Goal: Information Seeking & Learning: Learn about a topic

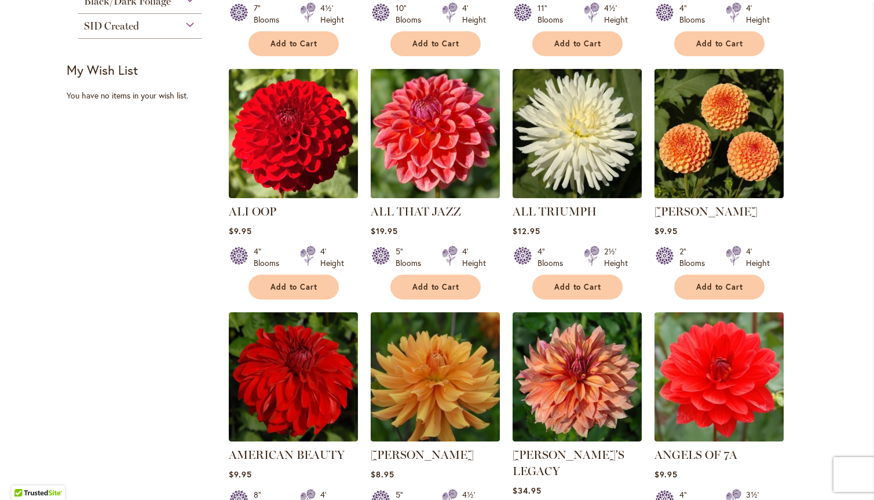
scroll to position [521, 0]
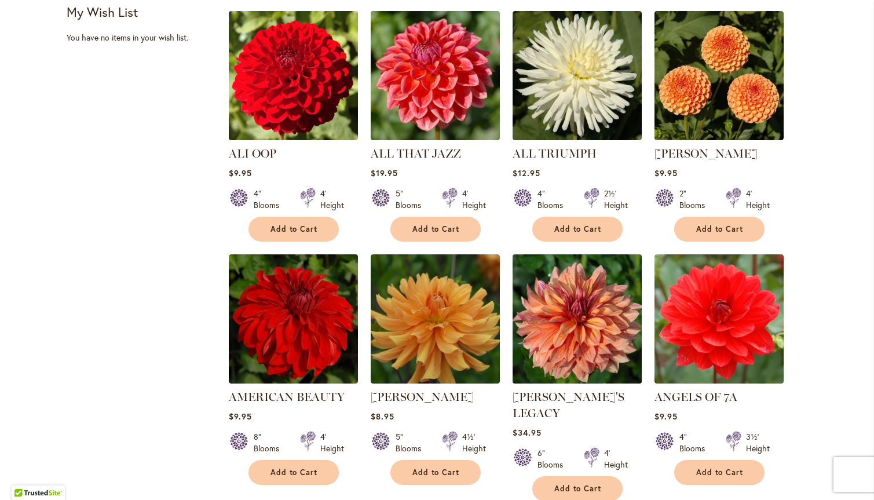
click at [577, 331] on img at bounding box center [576, 318] width 135 height 135
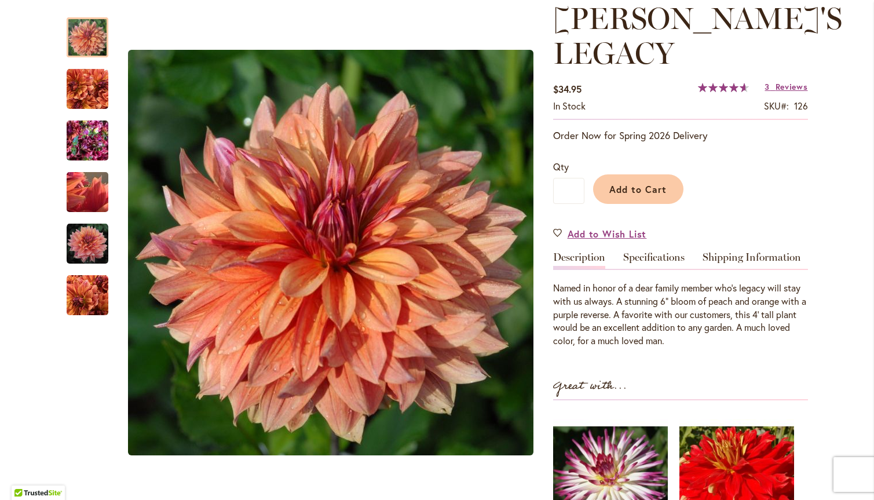
scroll to position [174, 0]
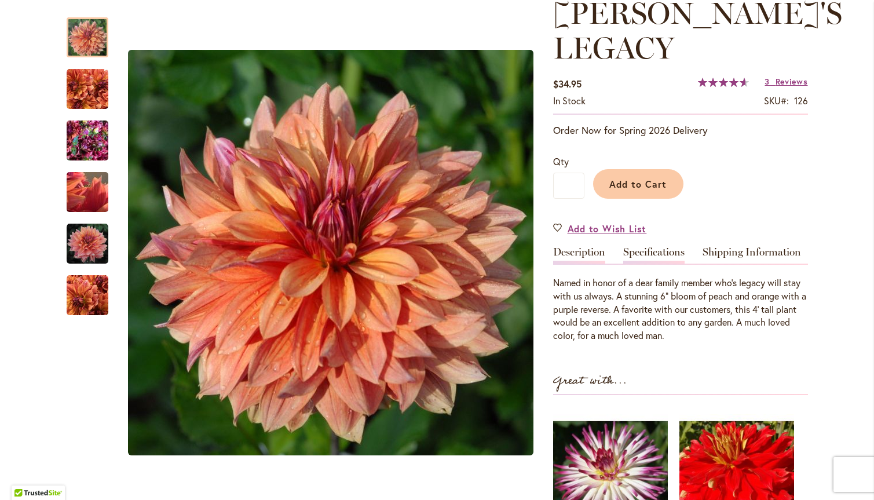
click at [664, 247] on link "Specifications" at bounding box center [653, 255] width 61 height 17
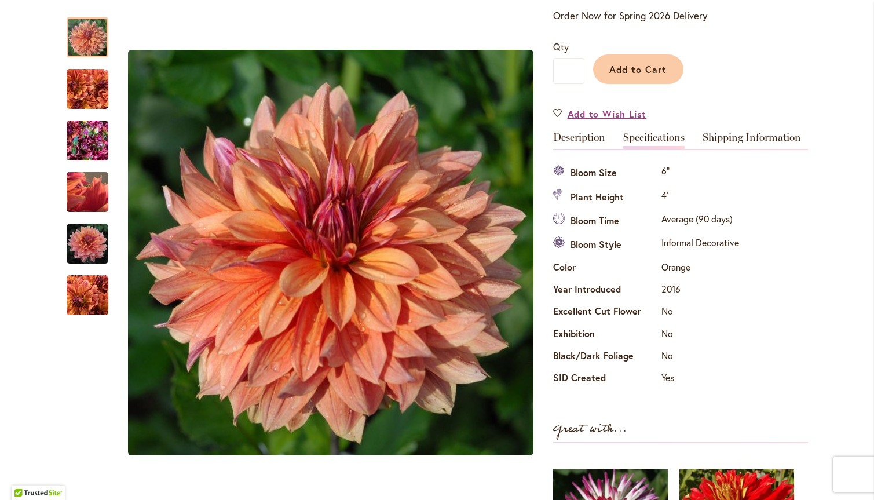
scroll to position [289, 0]
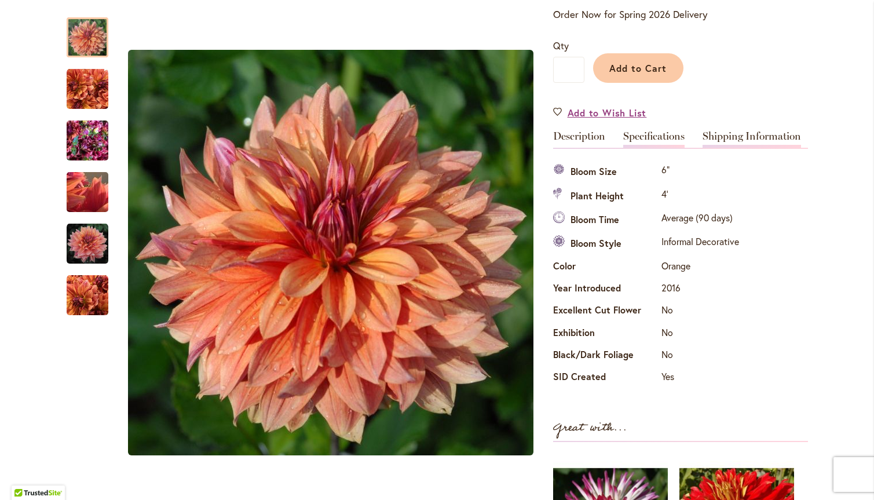
click at [734, 131] on link "Shipping Information" at bounding box center [751, 139] width 98 height 17
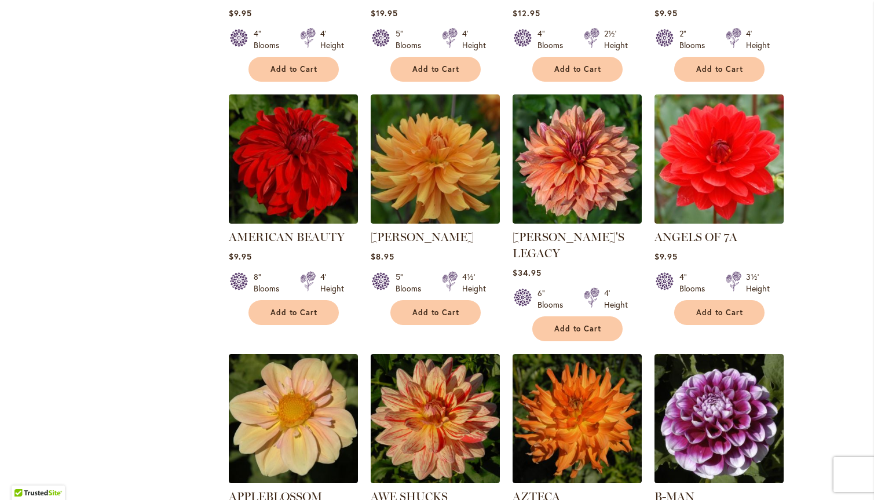
scroll to position [926, 0]
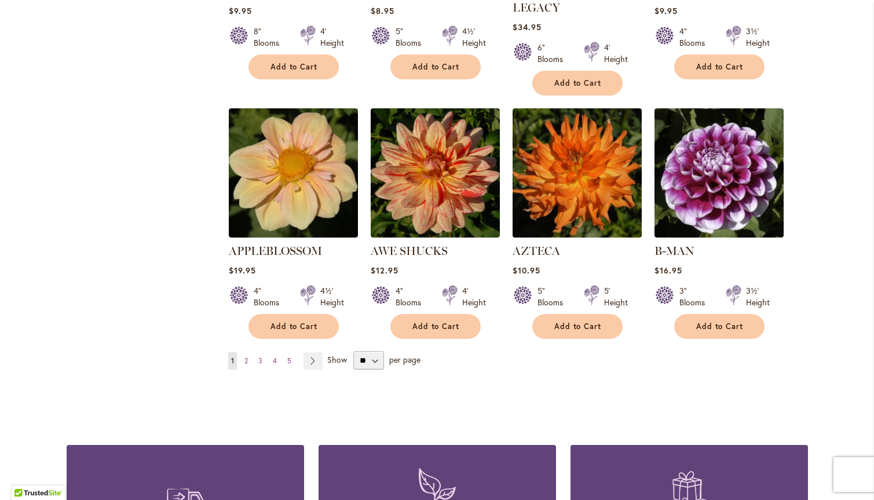
click at [558, 177] on img at bounding box center [576, 172] width 135 height 135
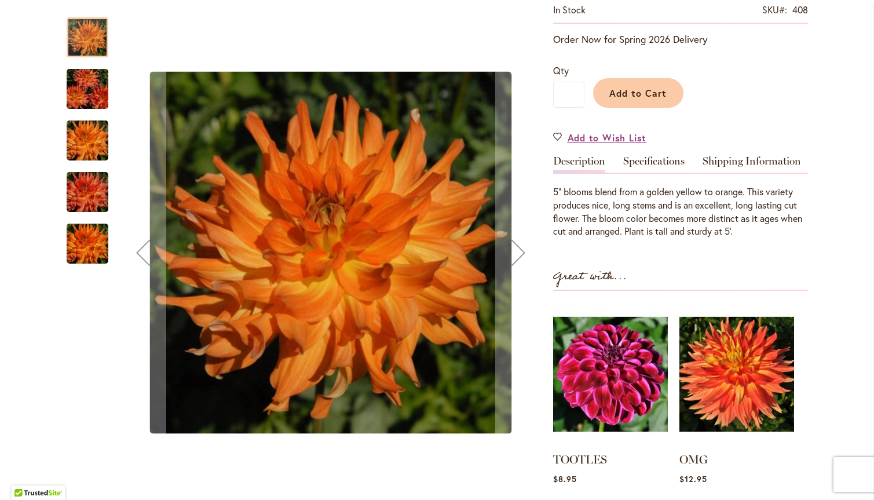
scroll to position [232, 0]
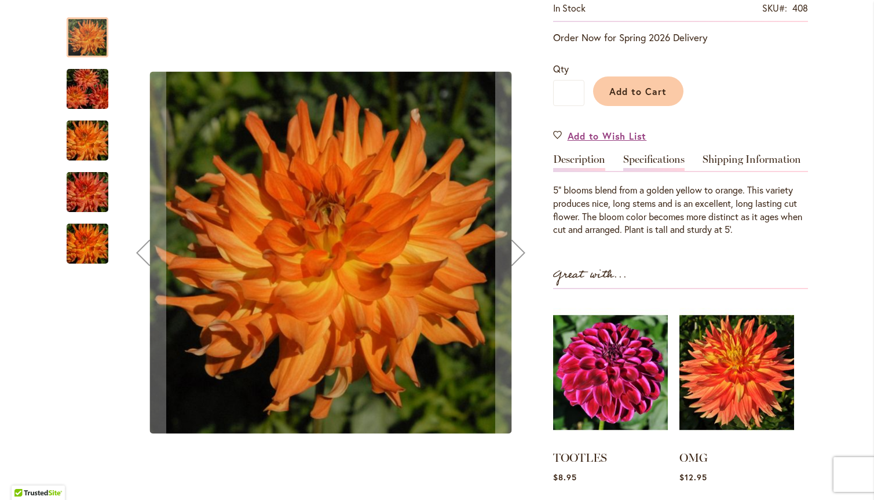
click at [661, 156] on link "Specifications" at bounding box center [653, 162] width 61 height 17
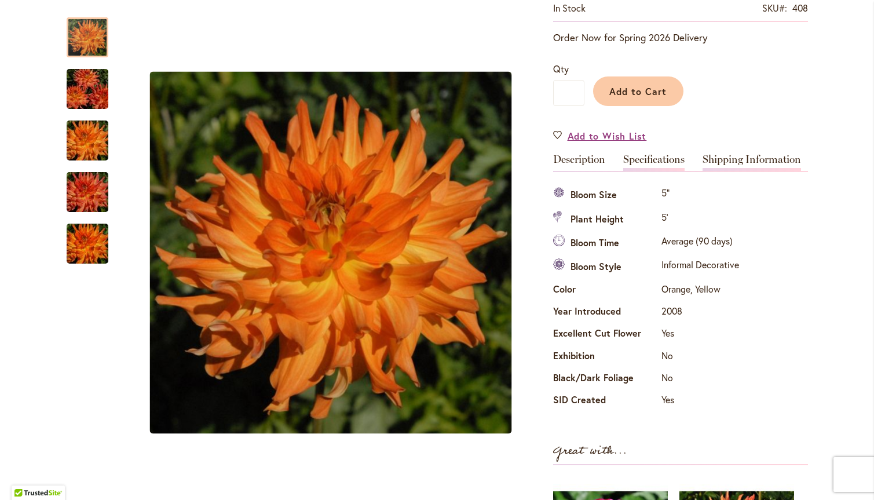
click at [778, 161] on link "Shipping Information" at bounding box center [751, 162] width 98 height 17
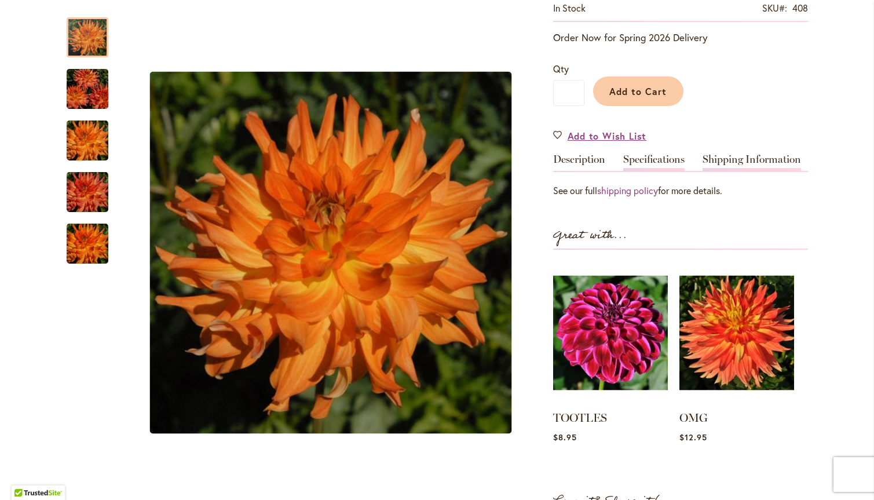
click at [651, 166] on link "Specifications" at bounding box center [653, 162] width 61 height 17
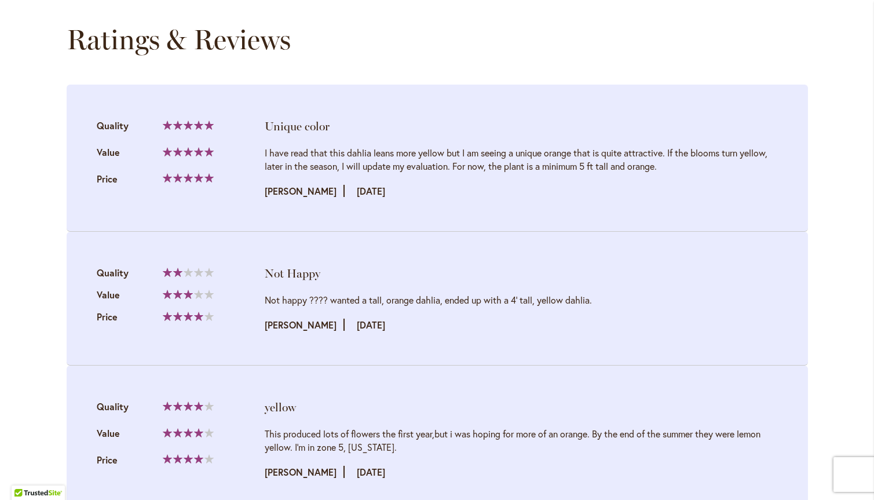
scroll to position [1447, 0]
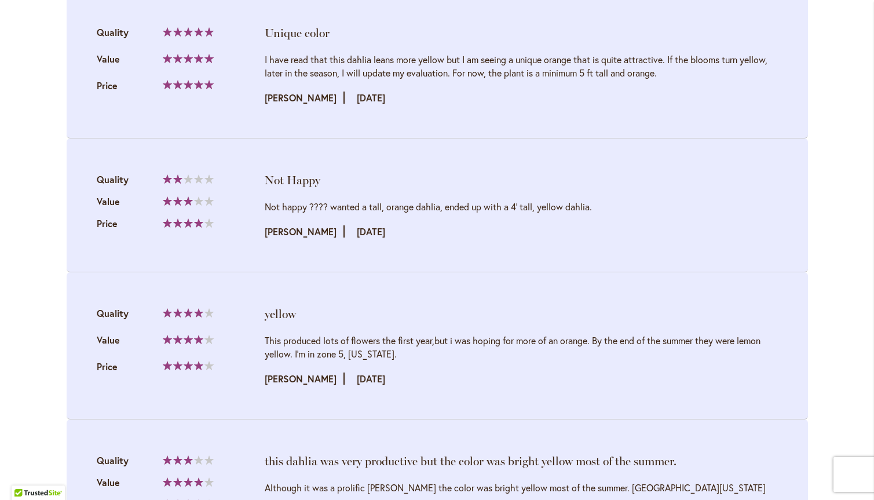
drag, startPoint x: 636, startPoint y: 59, endPoint x: 607, endPoint y: 70, distance: 30.4
click at [607, 70] on div "I have read that this dahlia leans more yellow but I am seeing a unique orange …" at bounding box center [521, 66] width 513 height 27
click at [622, 68] on div "I have read that this dahlia leans more yellow but I am seeing a unique orange …" at bounding box center [521, 66] width 513 height 27
drag, startPoint x: 289, startPoint y: 208, endPoint x: 543, endPoint y: 198, distance: 253.2
click at [543, 198] on li "Not Happy Quality 40% Value Price" at bounding box center [437, 205] width 741 height 134
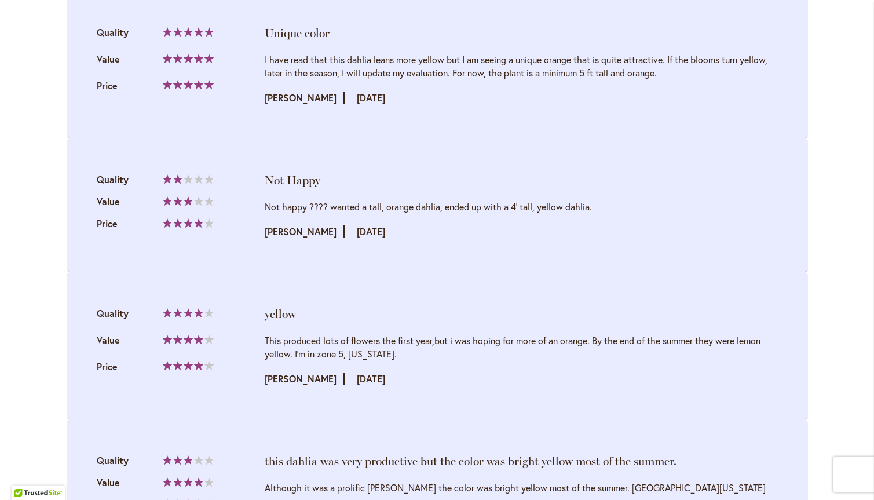
click at [527, 207] on div "Not happy ???? wanted a tall, orange dahlia, ended up with a 4’ tall, yellow da…" at bounding box center [521, 206] width 513 height 13
drag, startPoint x: 570, startPoint y: 205, endPoint x: 406, endPoint y: 202, distance: 163.9
click at [292, 208] on div "Not happy ???? wanted a tall, orange dahlia, ended up with a 4’ tall, yellow da…" at bounding box center [521, 206] width 513 height 13
click at [409, 202] on div "Not happy ???? wanted a tall, orange dahlia, ended up with a 4’ tall, yellow da…" at bounding box center [521, 206] width 513 height 13
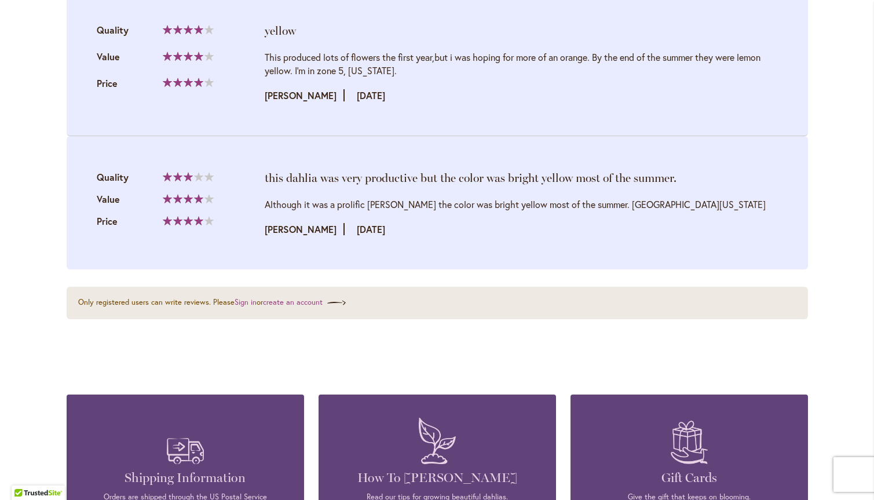
scroll to position [1737, 0]
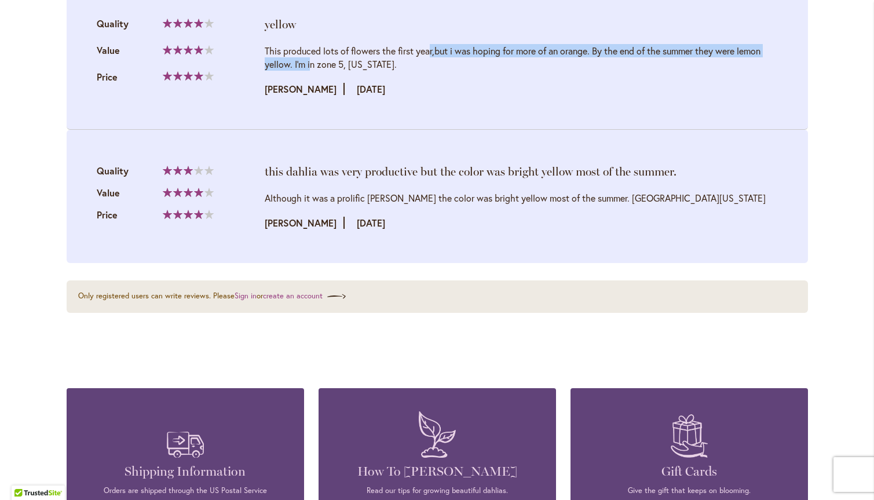
drag, startPoint x: 300, startPoint y: 43, endPoint x: 684, endPoint y: 50, distance: 383.9
click at [684, 50] on li "yellow Quality 80% Value Price" at bounding box center [437, 56] width 741 height 147
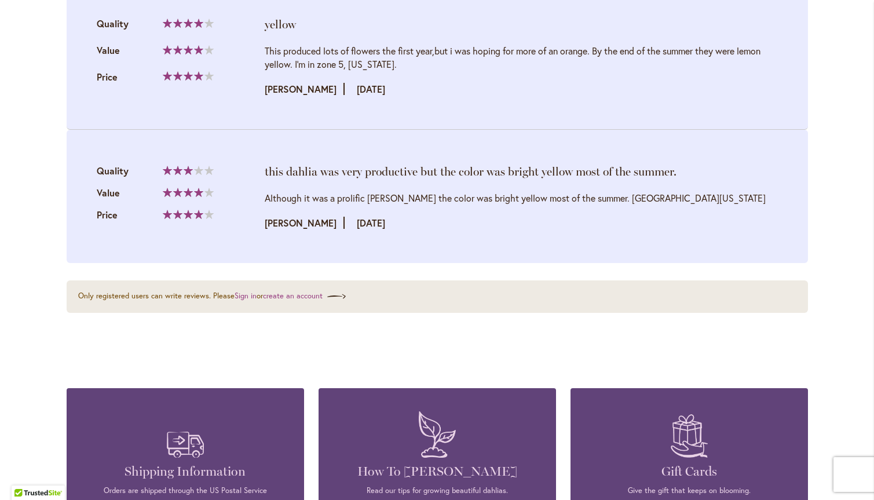
click at [617, 60] on div "This produced lots of flowers the first year,but i was hoping for more of an or…" at bounding box center [521, 57] width 513 height 27
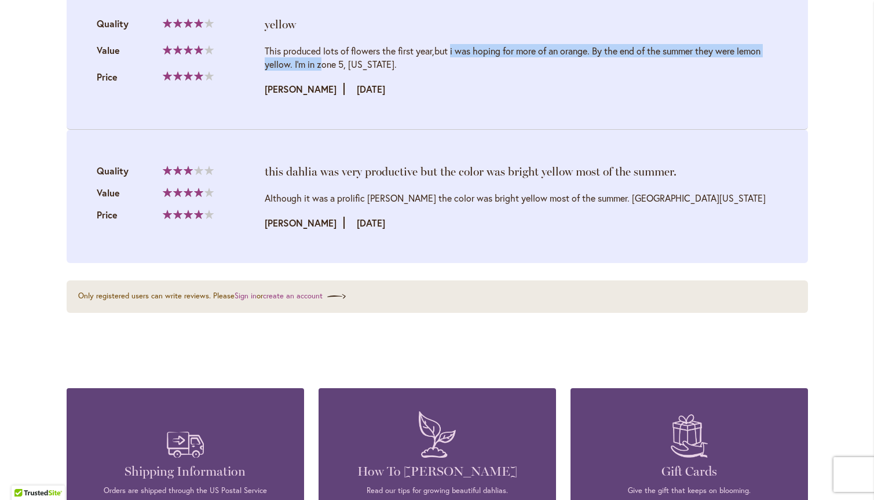
drag, startPoint x: 697, startPoint y: 46, endPoint x: 327, endPoint y: 51, distance: 370.0
click at [327, 51] on div "This produced lots of flowers the first year,but i was hoping for more of an or…" at bounding box center [521, 57] width 513 height 27
click at [444, 51] on div "This produced lots of flowers the first year,but i was hoping for more of an or…" at bounding box center [521, 57] width 513 height 27
drag, startPoint x: 549, startPoint y: 54, endPoint x: 664, endPoint y: 57, distance: 114.7
click at [725, 53] on div "This produced lots of flowers the first year,but i was hoping for more of an or…" at bounding box center [521, 57] width 513 height 27
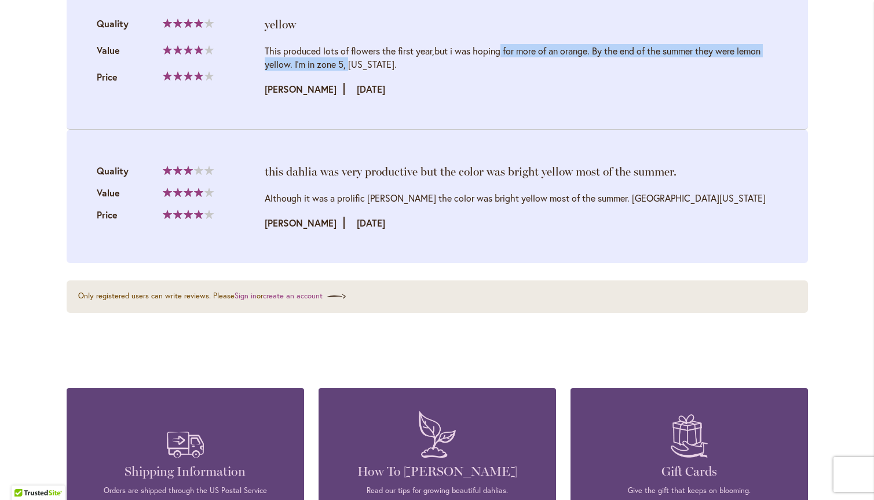
click at [664, 57] on div "This produced lots of flowers the first year,but i was hoping for more of an or…" at bounding box center [521, 57] width 513 height 27
drag, startPoint x: 679, startPoint y: 55, endPoint x: 284, endPoint y: 53, distance: 394.9
click at [284, 53] on div "This produced lots of flowers the first year,but i was hoping for more of an or…" at bounding box center [521, 57] width 513 height 27
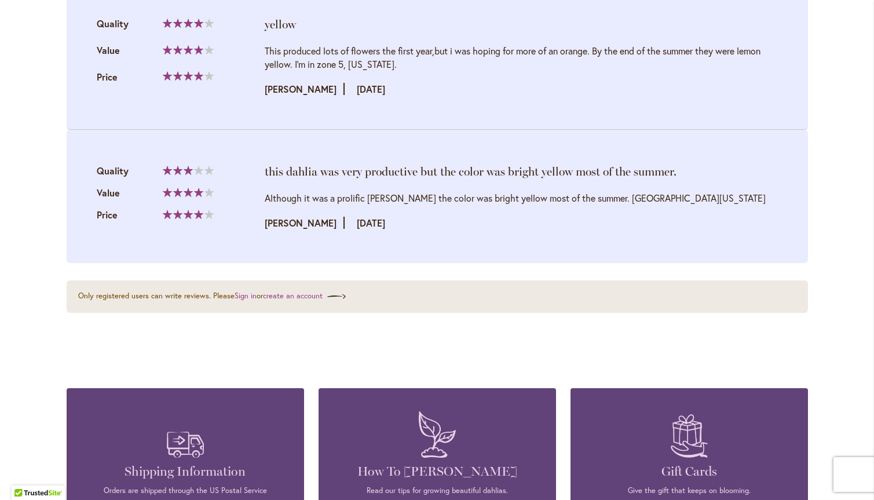
click at [300, 69] on div "This produced lots of flowers the first year,but i was hoping for more of an or…" at bounding box center [521, 57] width 513 height 27
drag, startPoint x: 278, startPoint y: 72, endPoint x: 421, endPoint y: 63, distance: 143.3
click at [421, 63] on div "This produced lots of flowers the first year,but i was hoping for more of an or…" at bounding box center [521, 70] width 513 height 52
drag, startPoint x: 342, startPoint y: 199, endPoint x: 642, endPoint y: 197, distance: 299.3
click at [642, 197] on div "Although it was a prolific bloomer the color was bright yellow most of the summ…" at bounding box center [521, 197] width 513 height 13
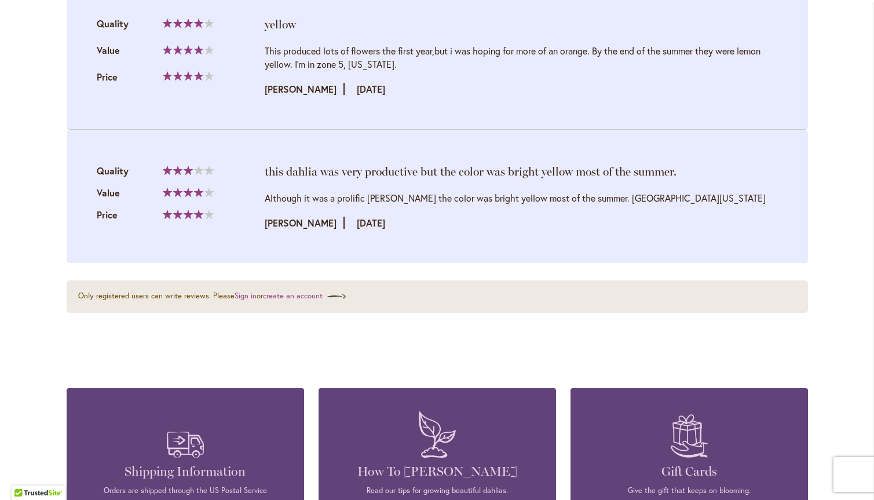
click at [585, 210] on div "Although it was a prolific bloomer the color was bright yellow most of the summ…" at bounding box center [521, 210] width 513 height 38
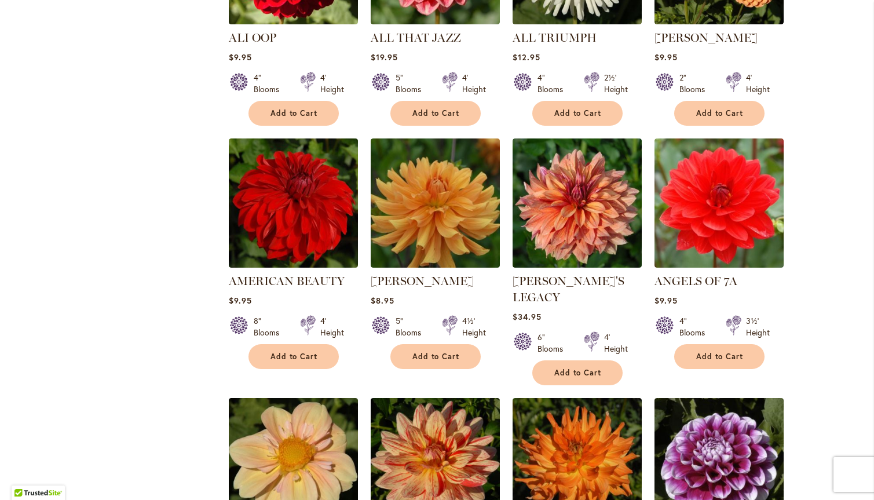
scroll to position [868, 0]
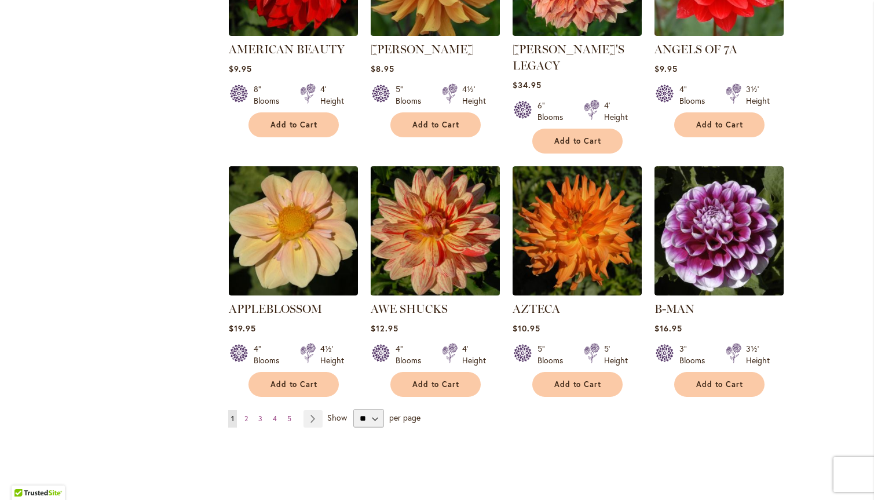
click at [438, 188] on img at bounding box center [434, 230] width 135 height 135
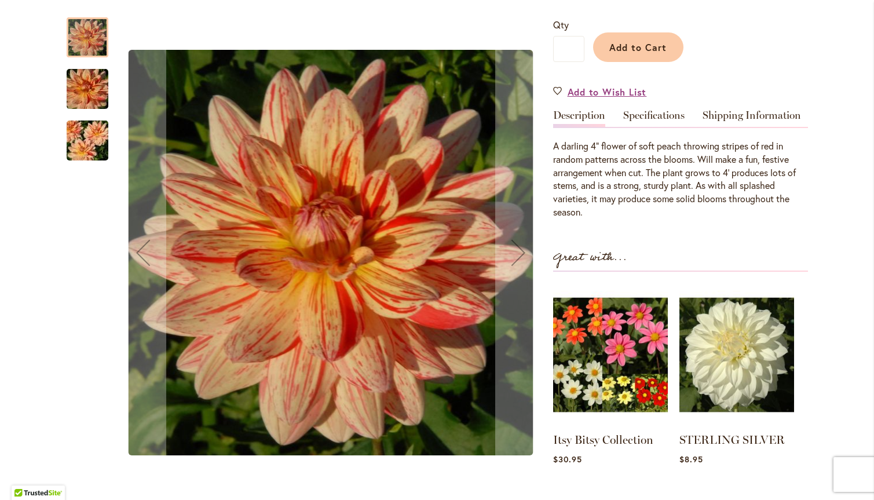
scroll to position [347, 0]
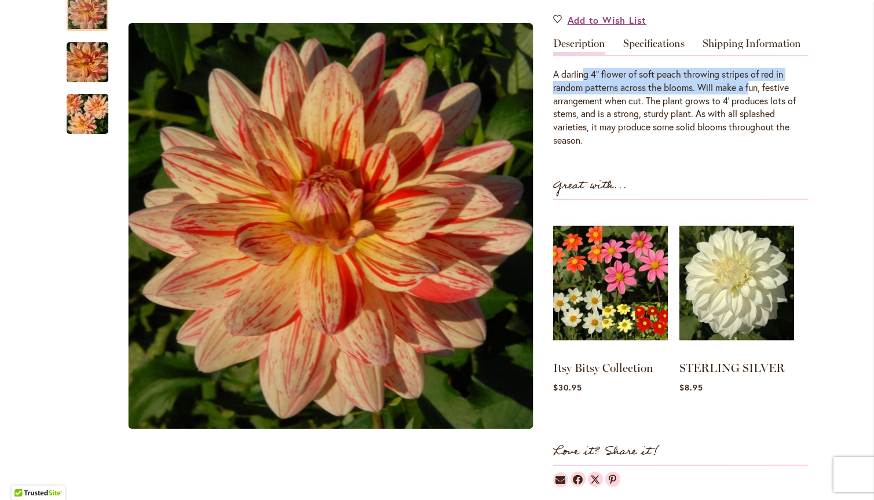
drag, startPoint x: 578, startPoint y: 76, endPoint x: 747, endPoint y: 87, distance: 169.4
click at [747, 87] on div "A darling 4" flower of soft peach throwing stripes of red in random patterns ac…" at bounding box center [680, 107] width 255 height 79
click at [676, 44] on link "Specifications" at bounding box center [653, 46] width 61 height 17
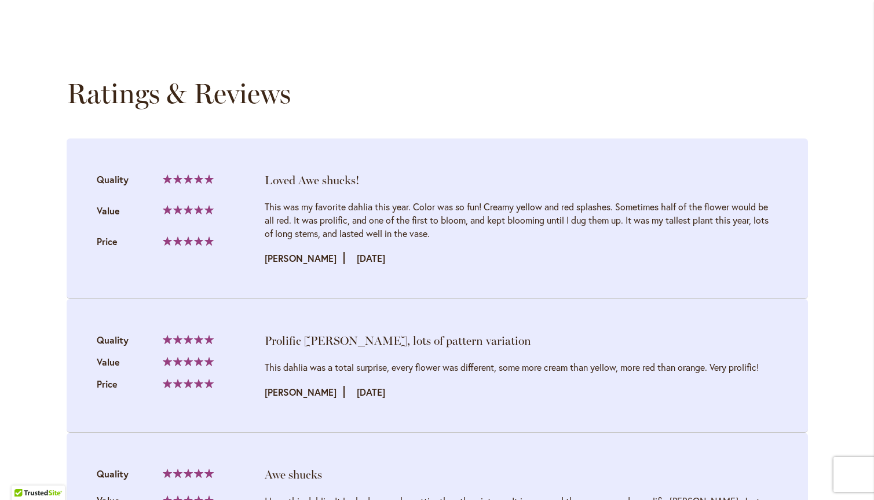
scroll to position [1390, 0]
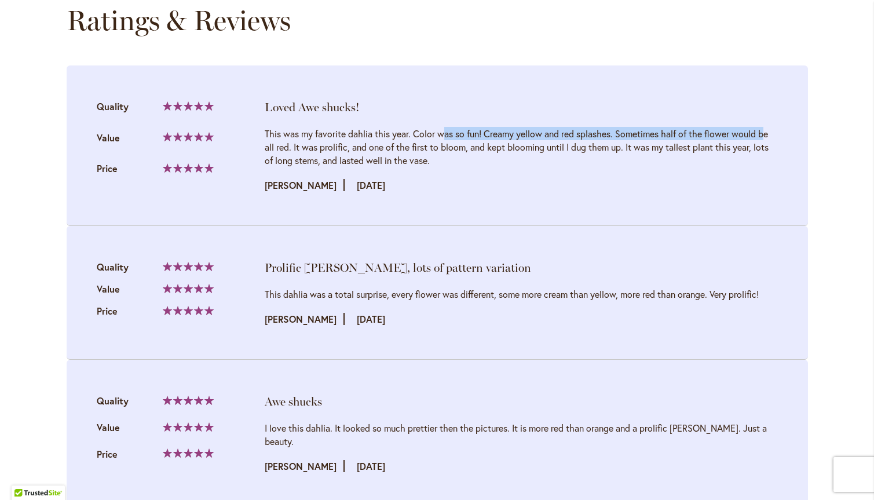
drag, startPoint x: 314, startPoint y: 122, endPoint x: 634, endPoint y: 117, distance: 320.2
click at [634, 127] on div "This was my favorite dahlia this year. Color was so fun! Creamy yellow and red …" at bounding box center [521, 147] width 513 height 40
click at [530, 142] on div "This was my favorite dahlia this year. Color was so fun! Creamy yellow and red …" at bounding box center [521, 147] width 513 height 40
drag, startPoint x: 714, startPoint y: 13, endPoint x: 495, endPoint y: 9, distance: 219.5
click at [714, 13] on div "Ratings & Reviews" at bounding box center [437, 20] width 741 height 32
